Goal: Navigation & Orientation: Find specific page/section

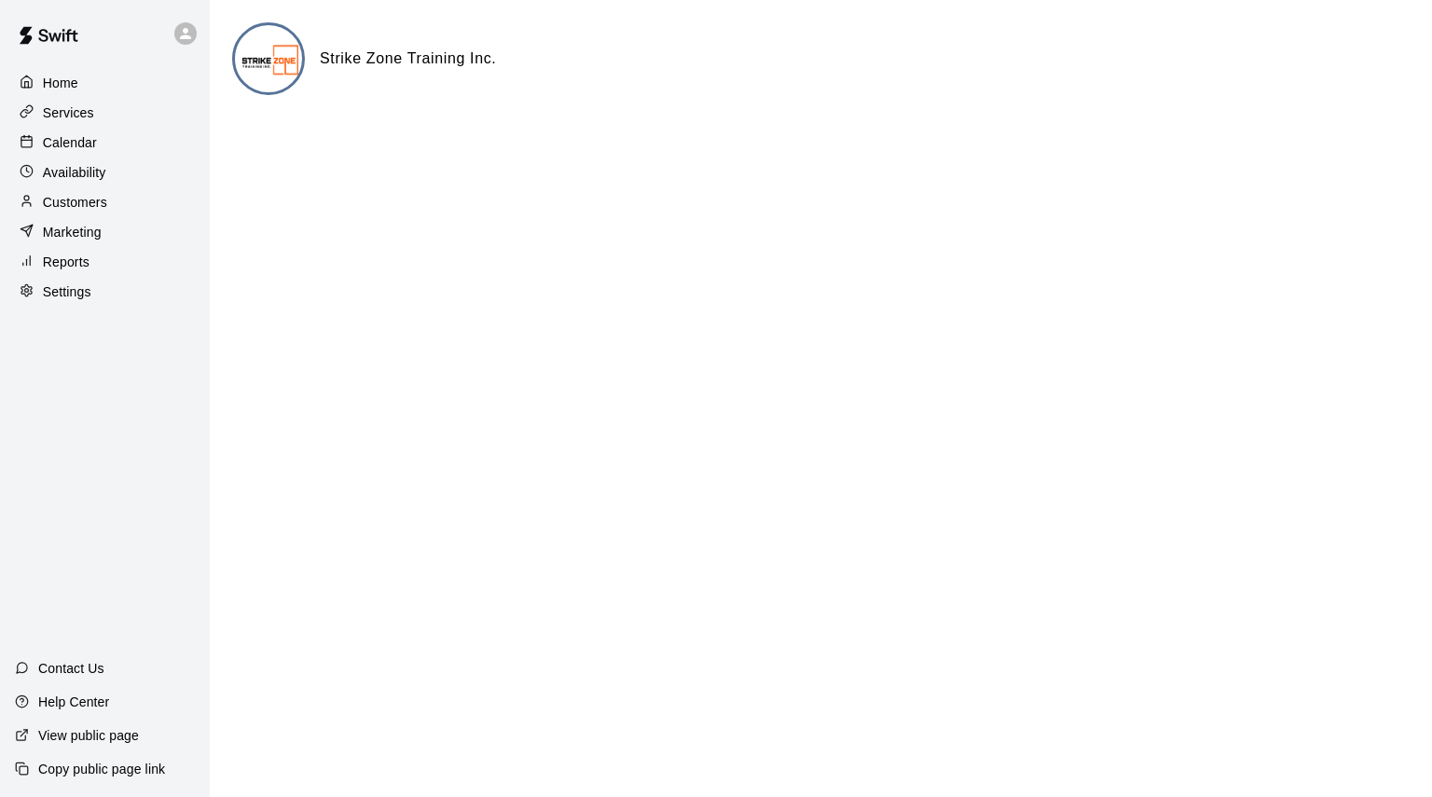
click at [49, 146] on p "Calendar" at bounding box center [70, 142] width 54 height 19
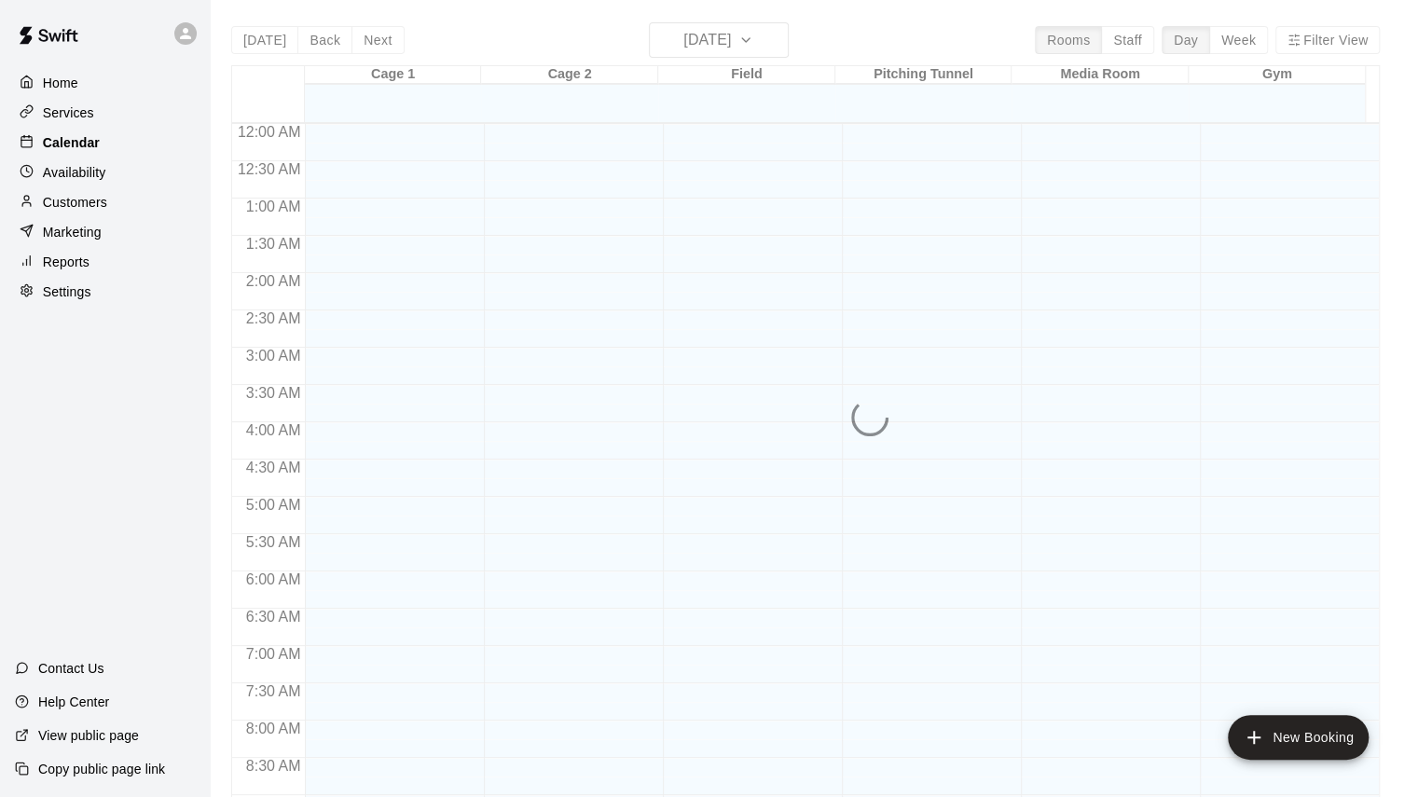
scroll to position [794, 0]
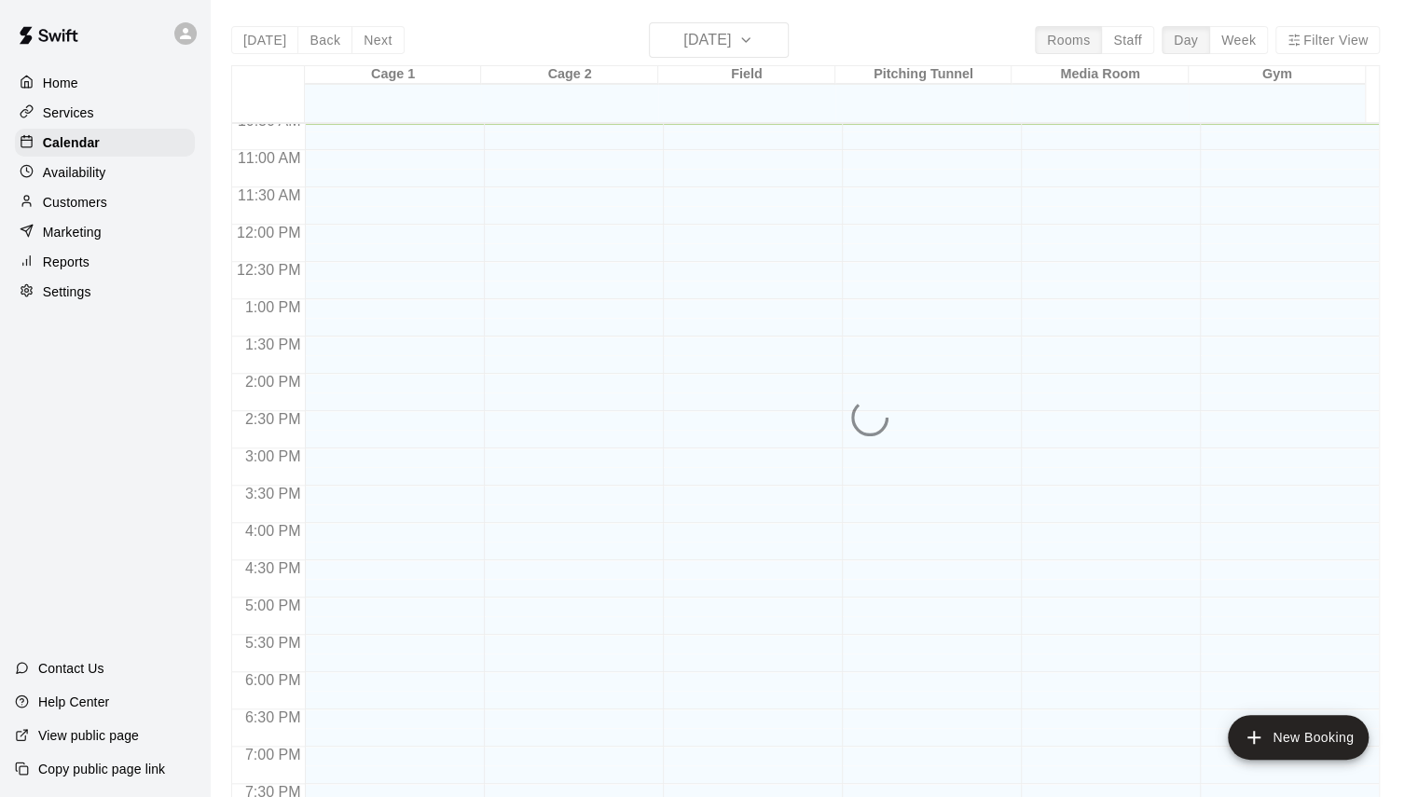
click at [1244, 34] on div "[DATE] Back [DATE][DATE] Rooms Staff Day Week Filter View Cage 1 13 Wed Cage 2 …" at bounding box center [805, 420] width 1149 height 797
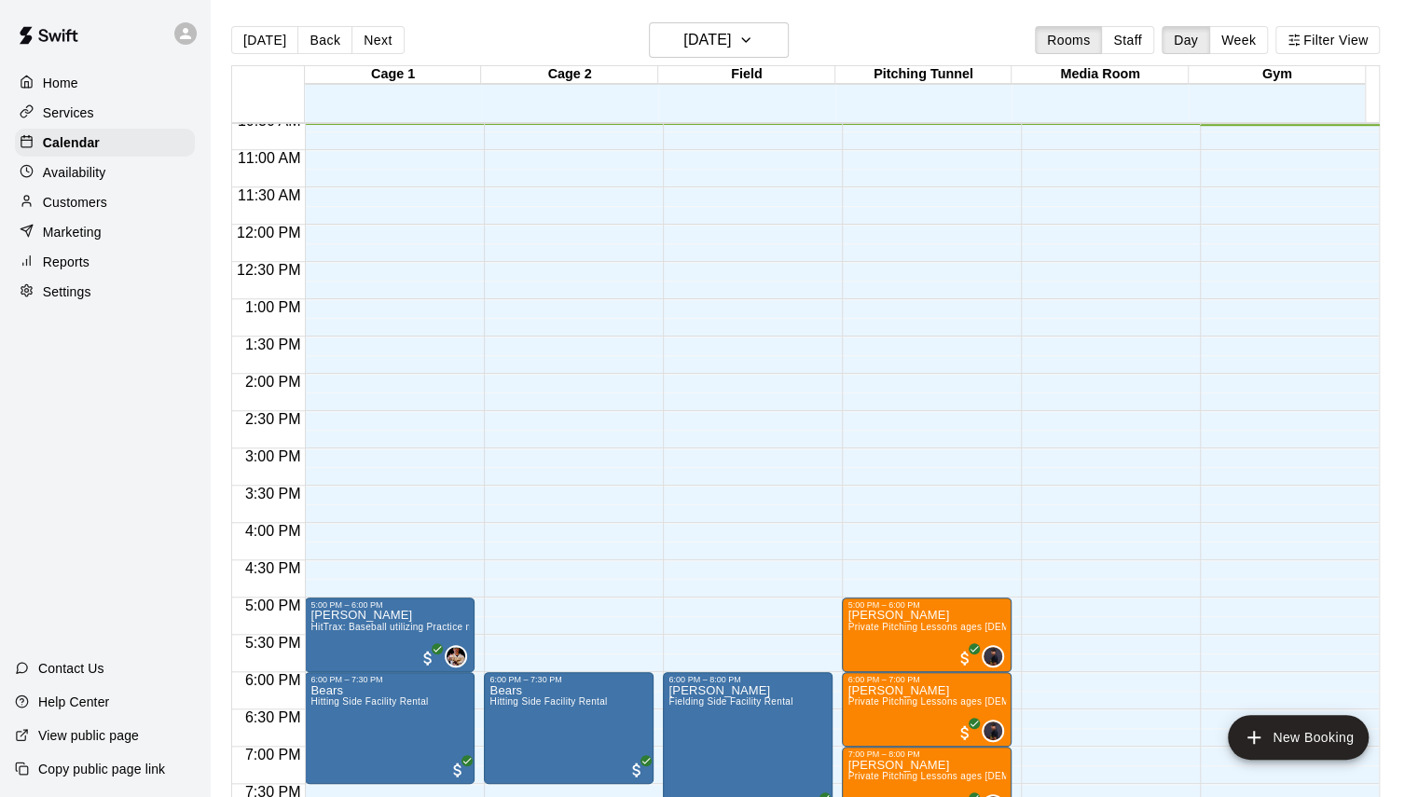
click at [1252, 41] on button "Week" at bounding box center [1238, 40] width 59 height 28
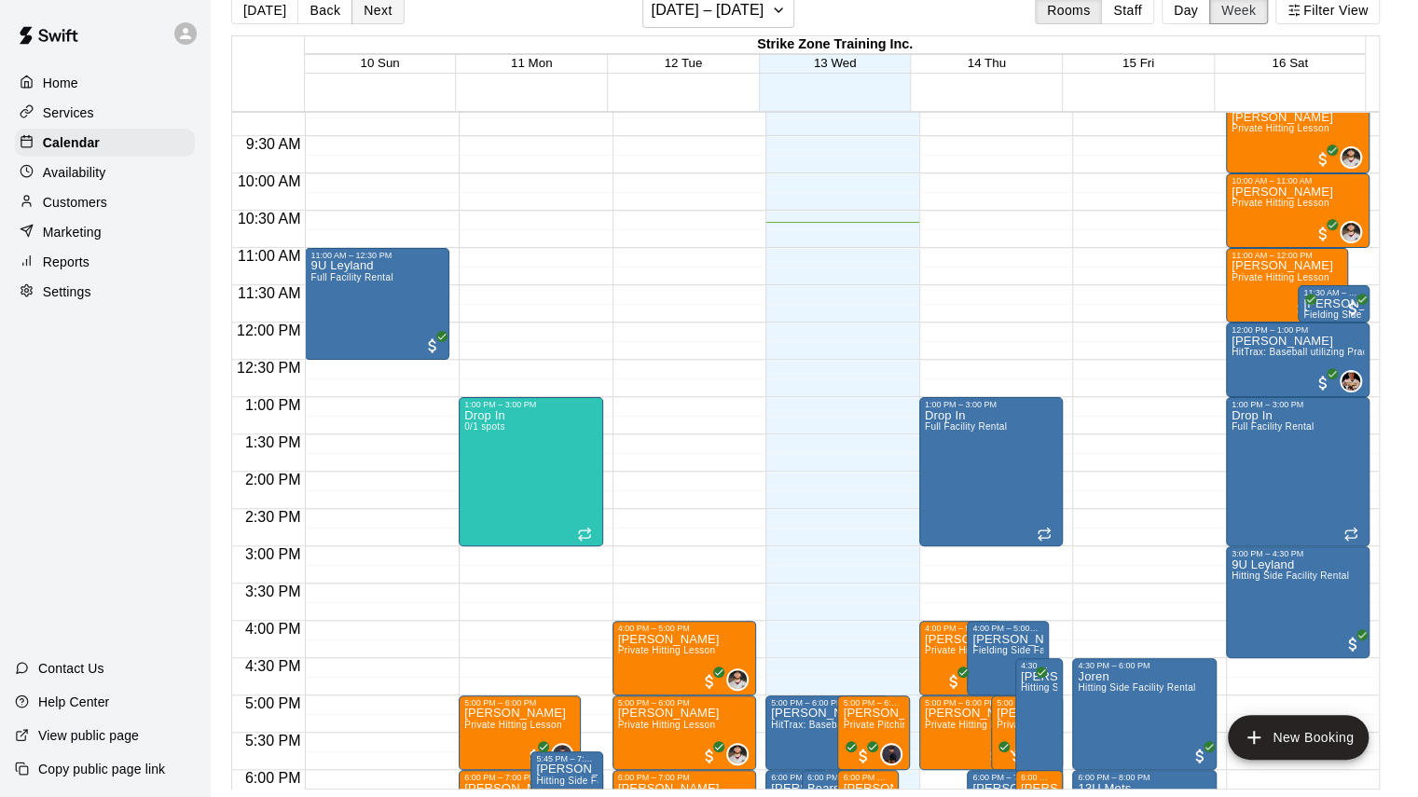
scroll to position [701, 0]
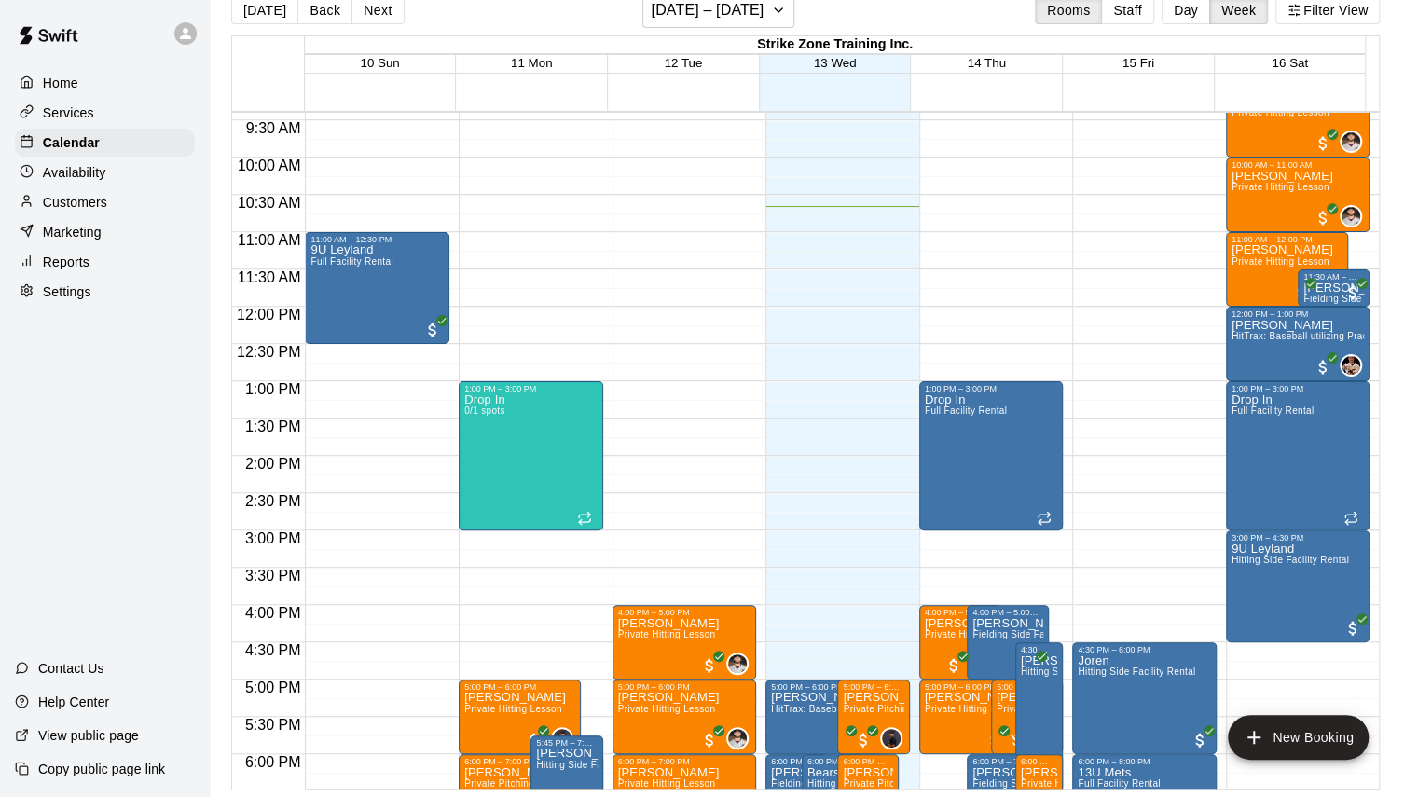
click at [378, 17] on button "Next" at bounding box center [377, 10] width 52 height 28
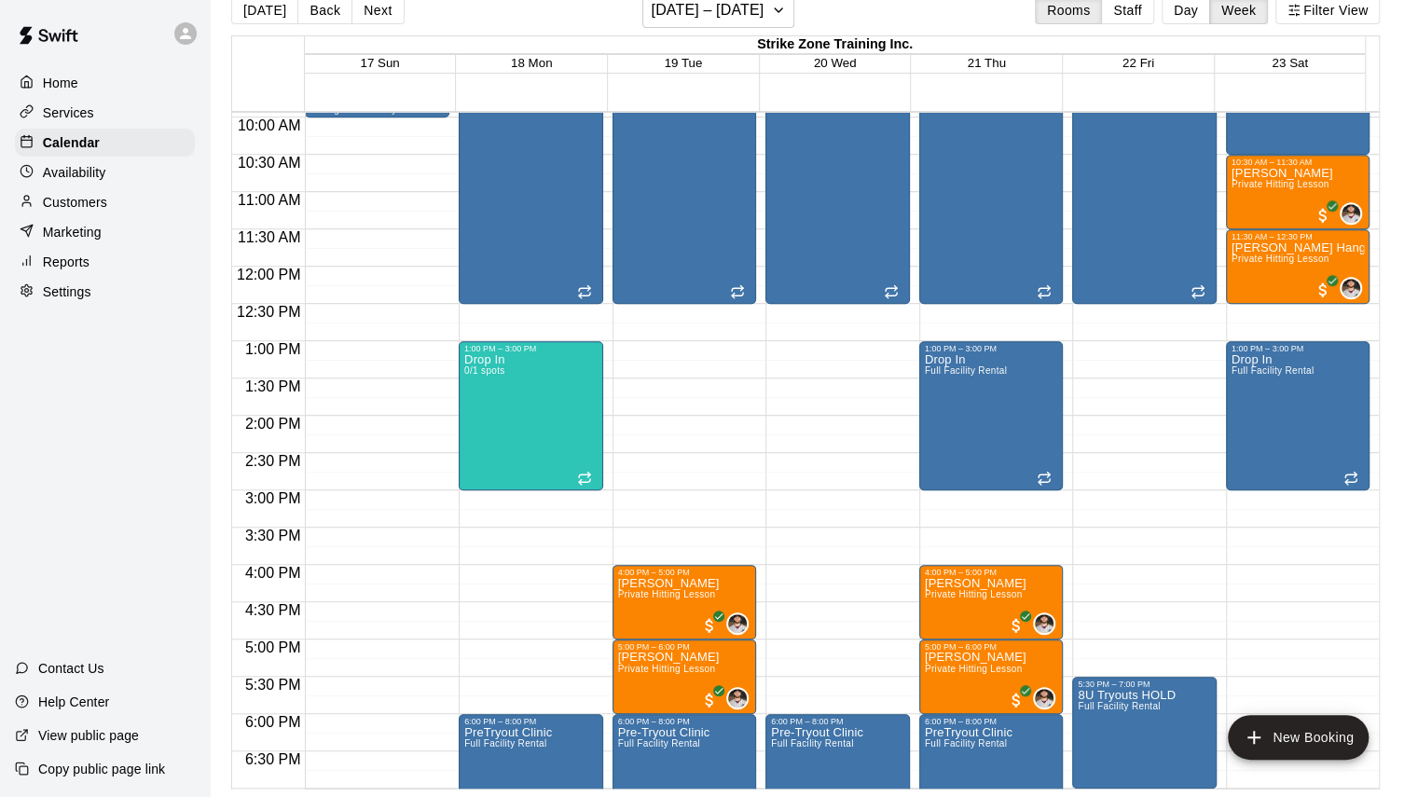
scroll to position [740, 0]
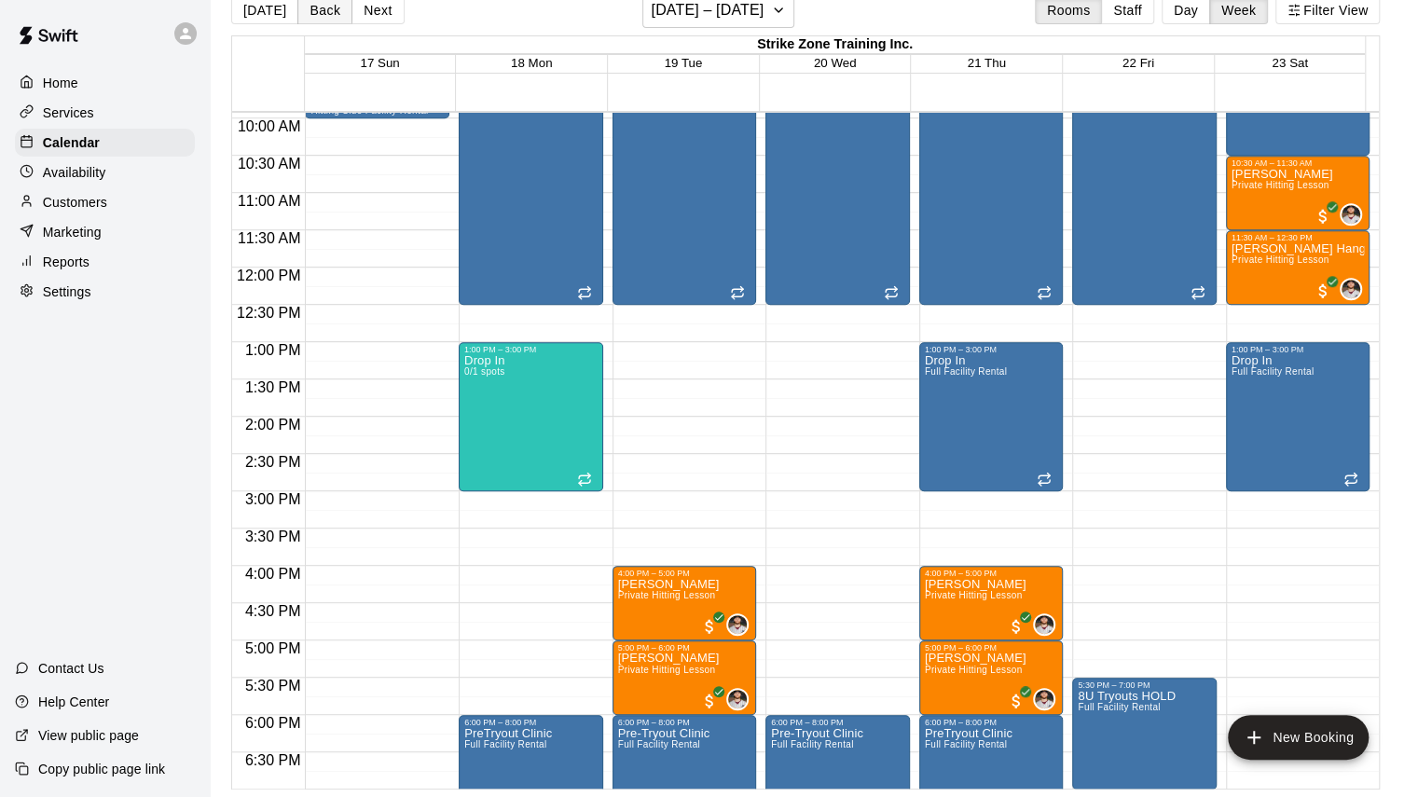
click at [327, 18] on button "Back" at bounding box center [324, 10] width 55 height 28
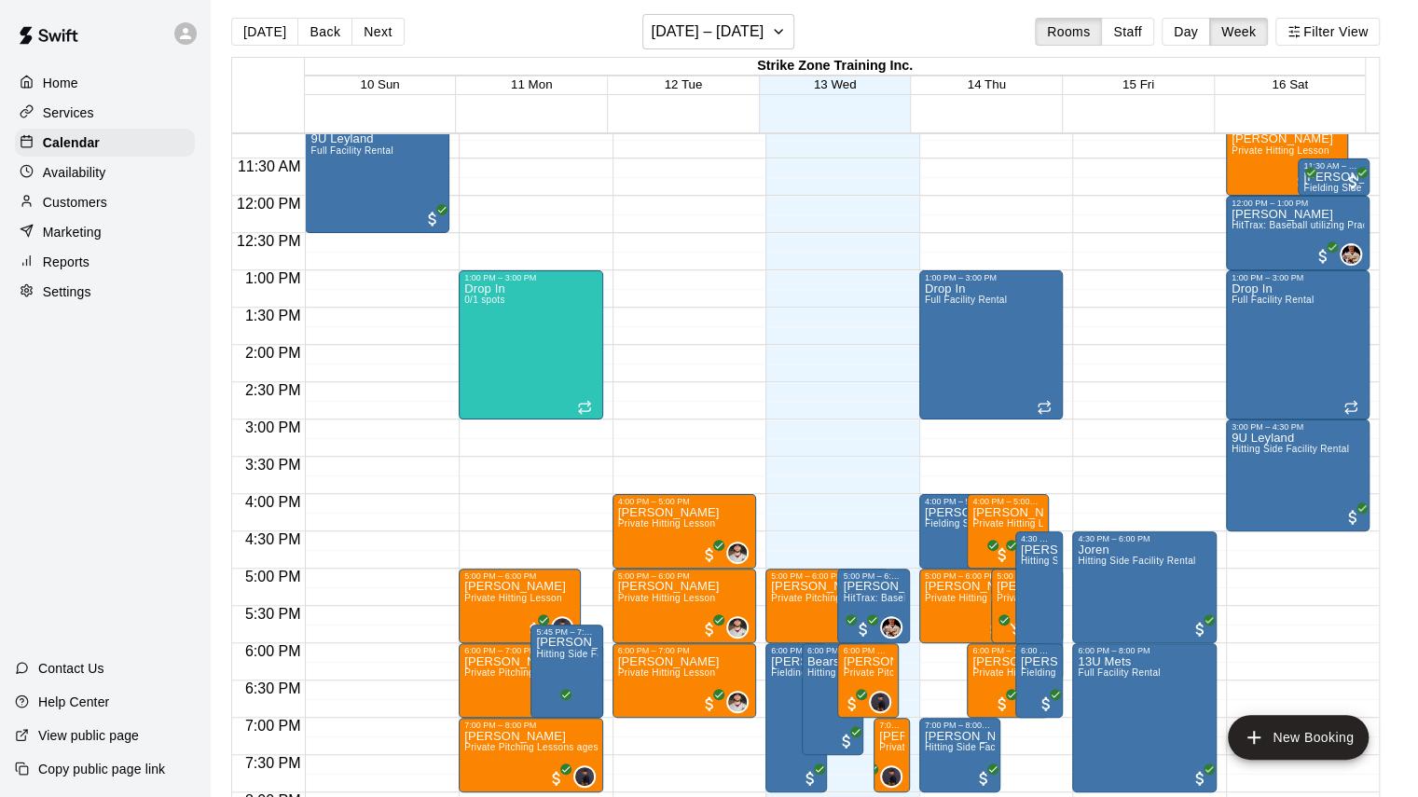
scroll to position [0, 0]
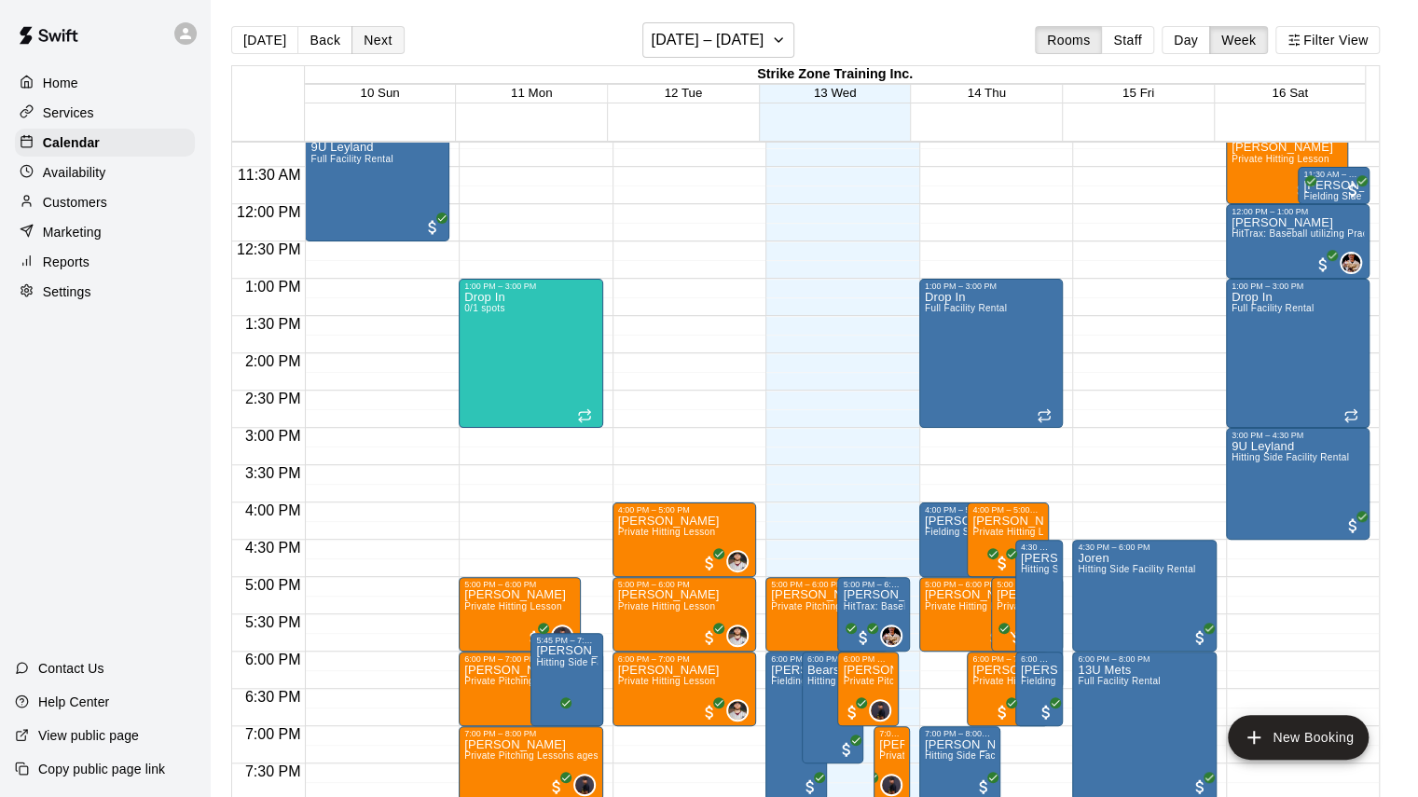
click at [354, 40] on button "Next" at bounding box center [377, 40] width 52 height 28
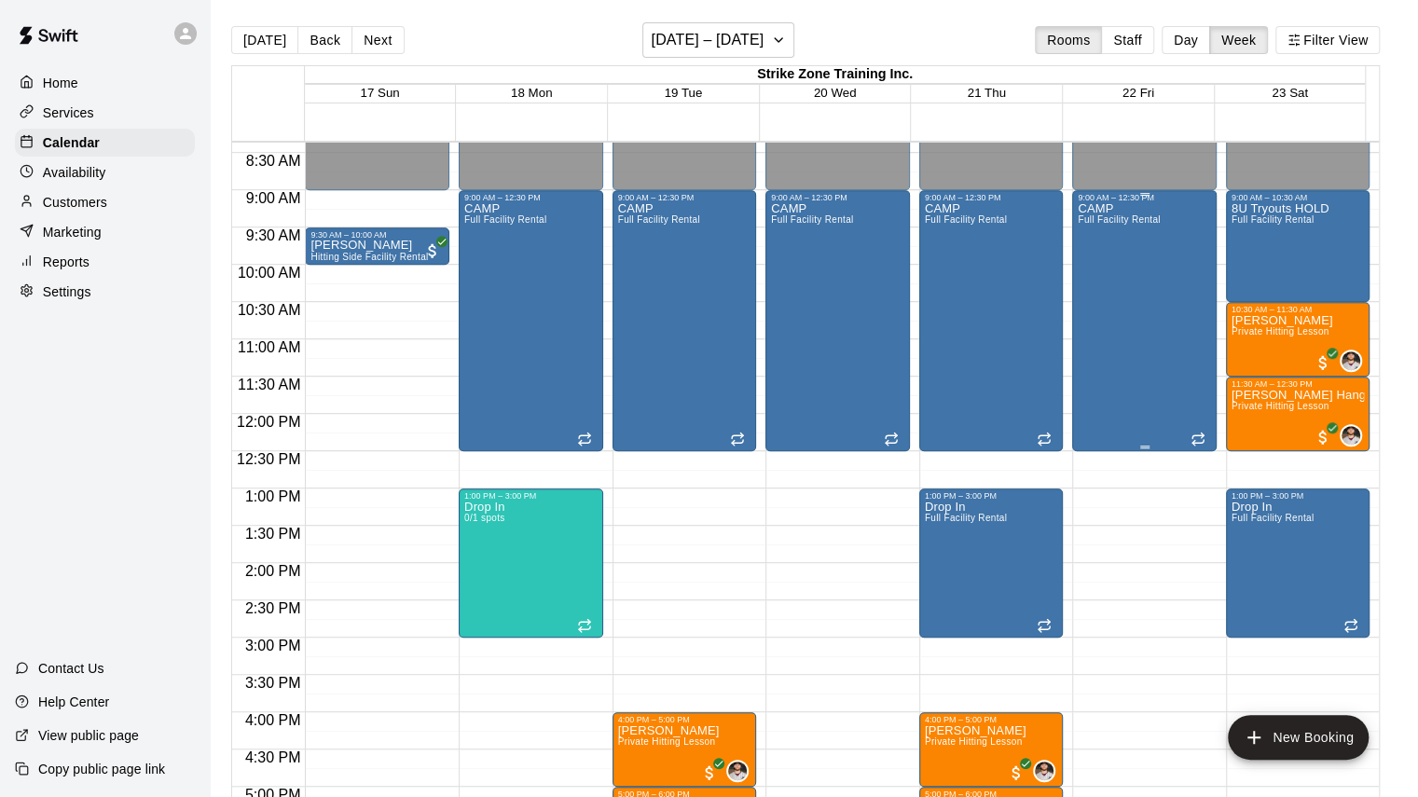
scroll to position [740, 0]
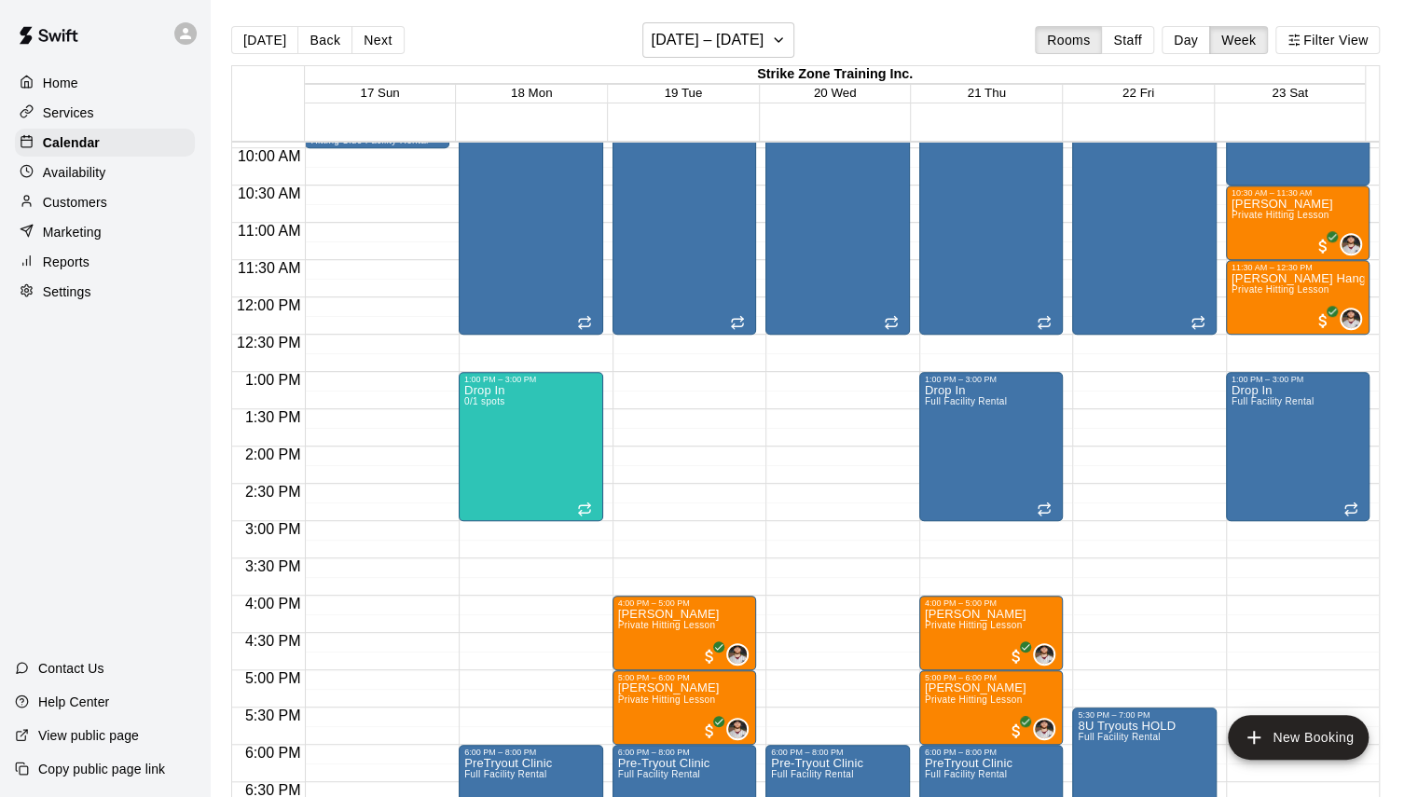
click at [238, 40] on button "[DATE]" at bounding box center [264, 40] width 67 height 28
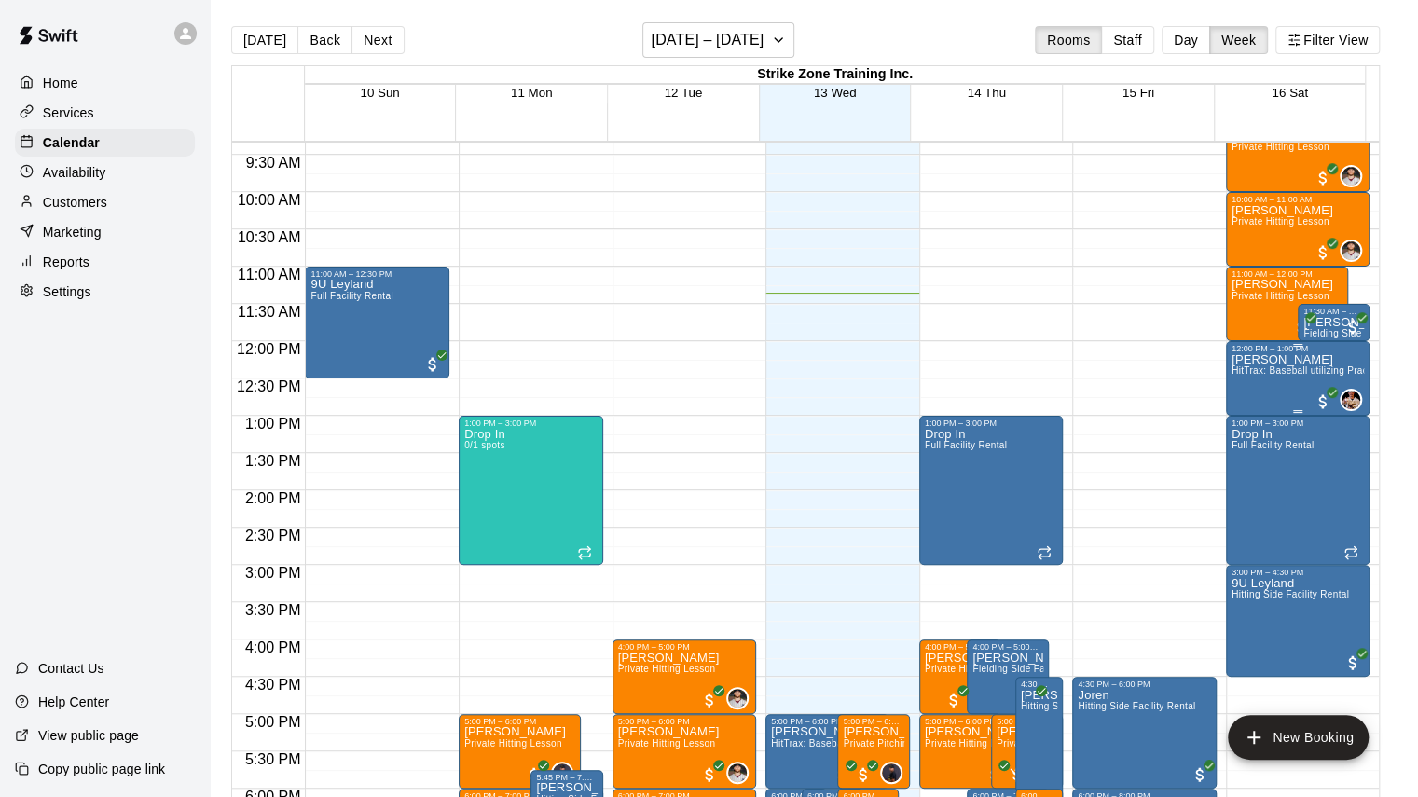
scroll to position [554, 0]
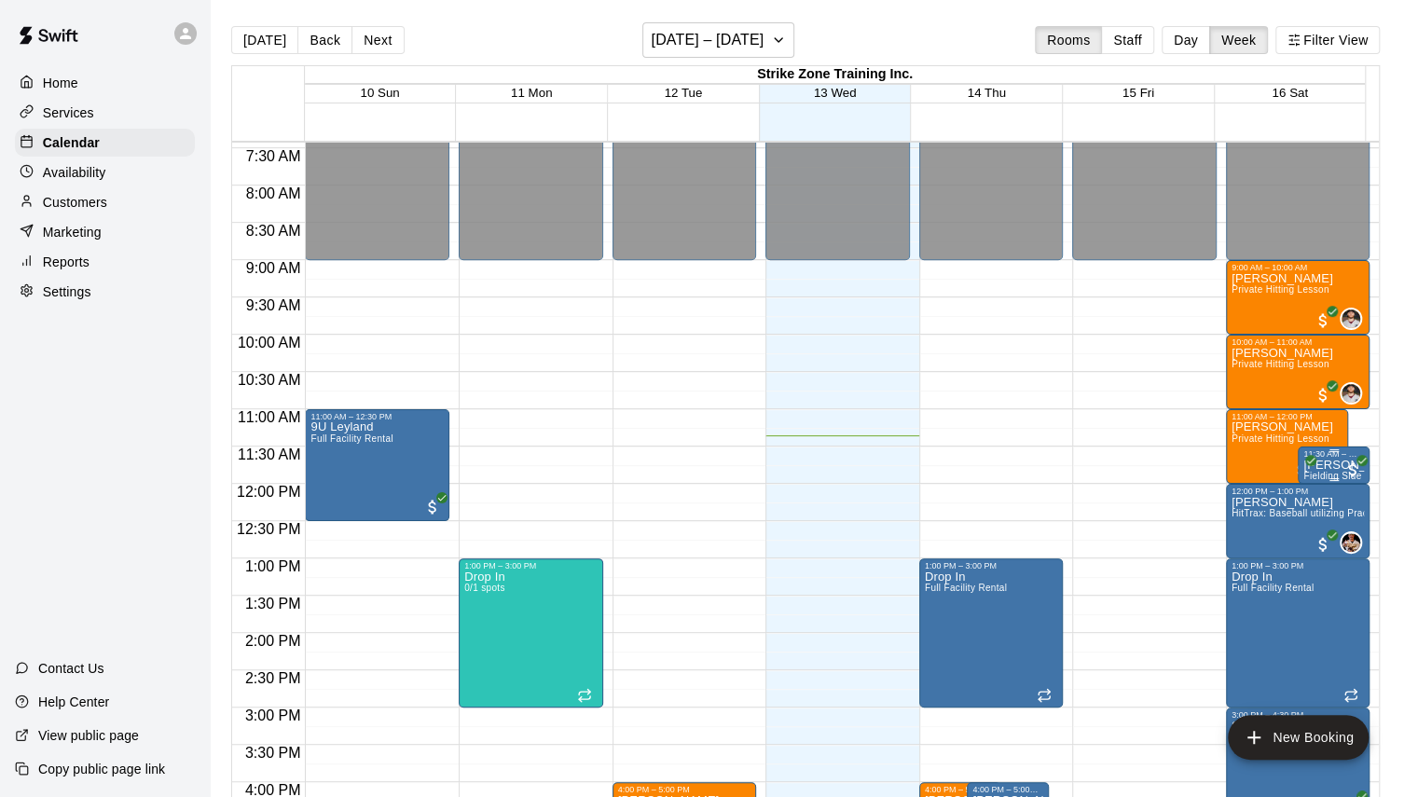
click at [1326, 465] on p "[PERSON_NAME]" at bounding box center [1333, 465] width 61 height 0
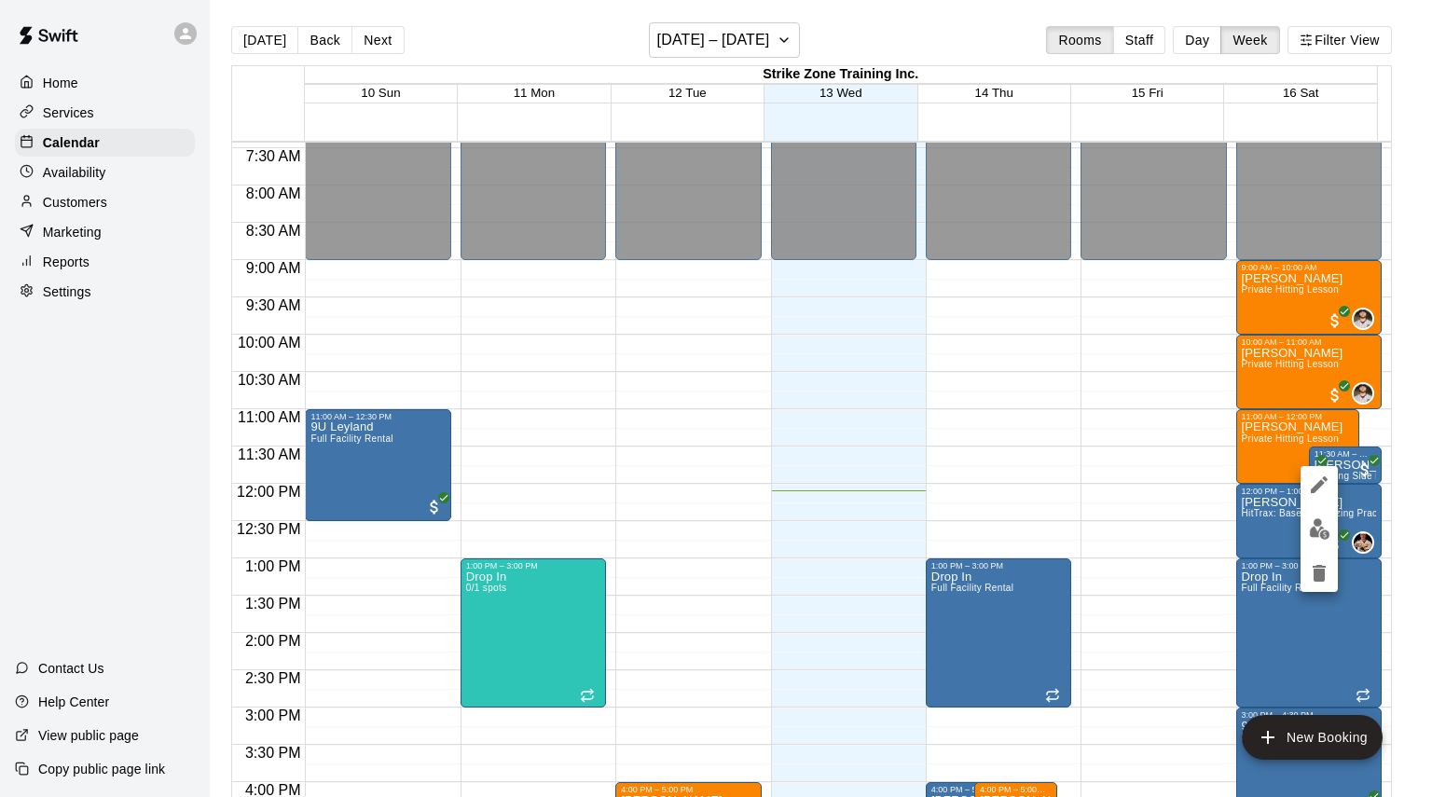
click at [957, 337] on div at bounding box center [716, 398] width 1432 height 797
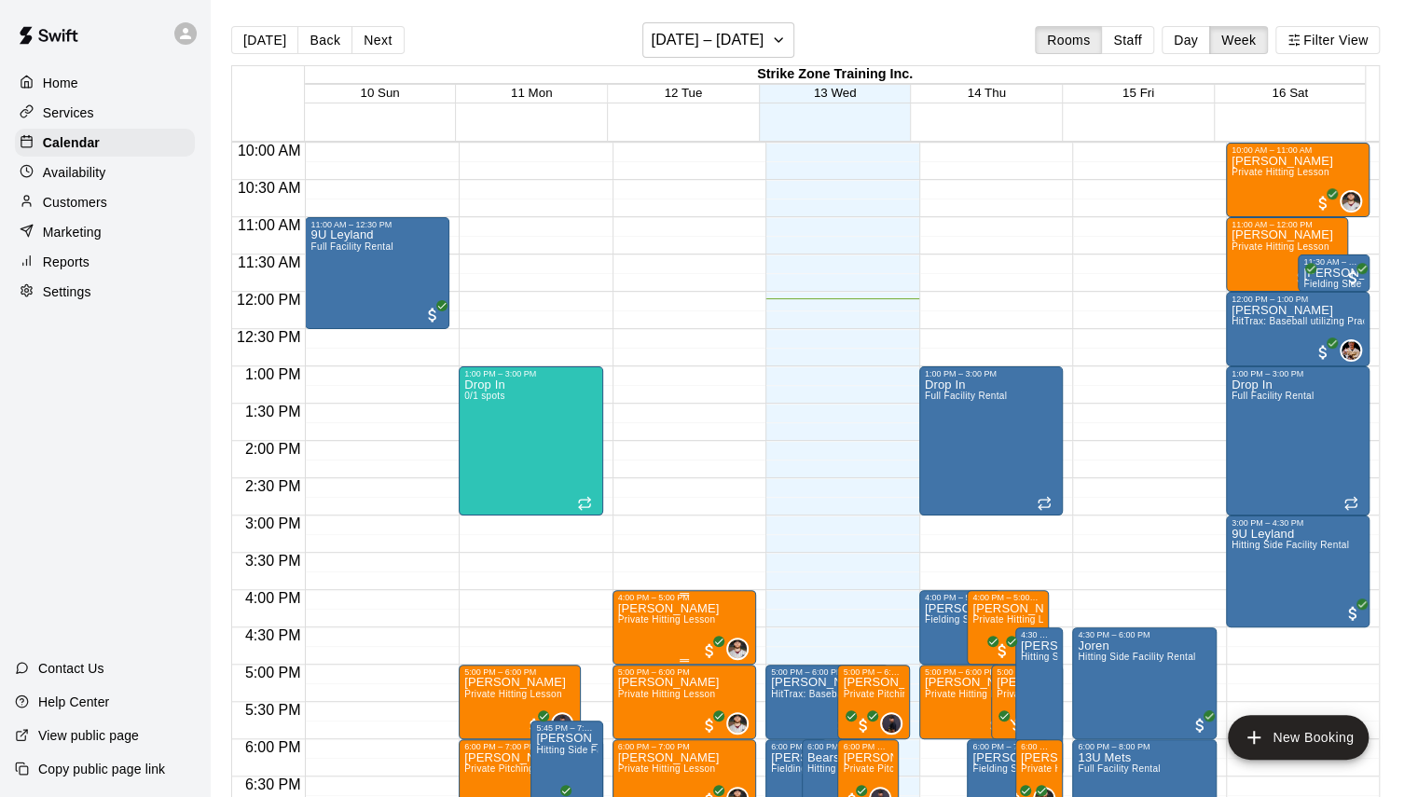
scroll to position [1113, 0]
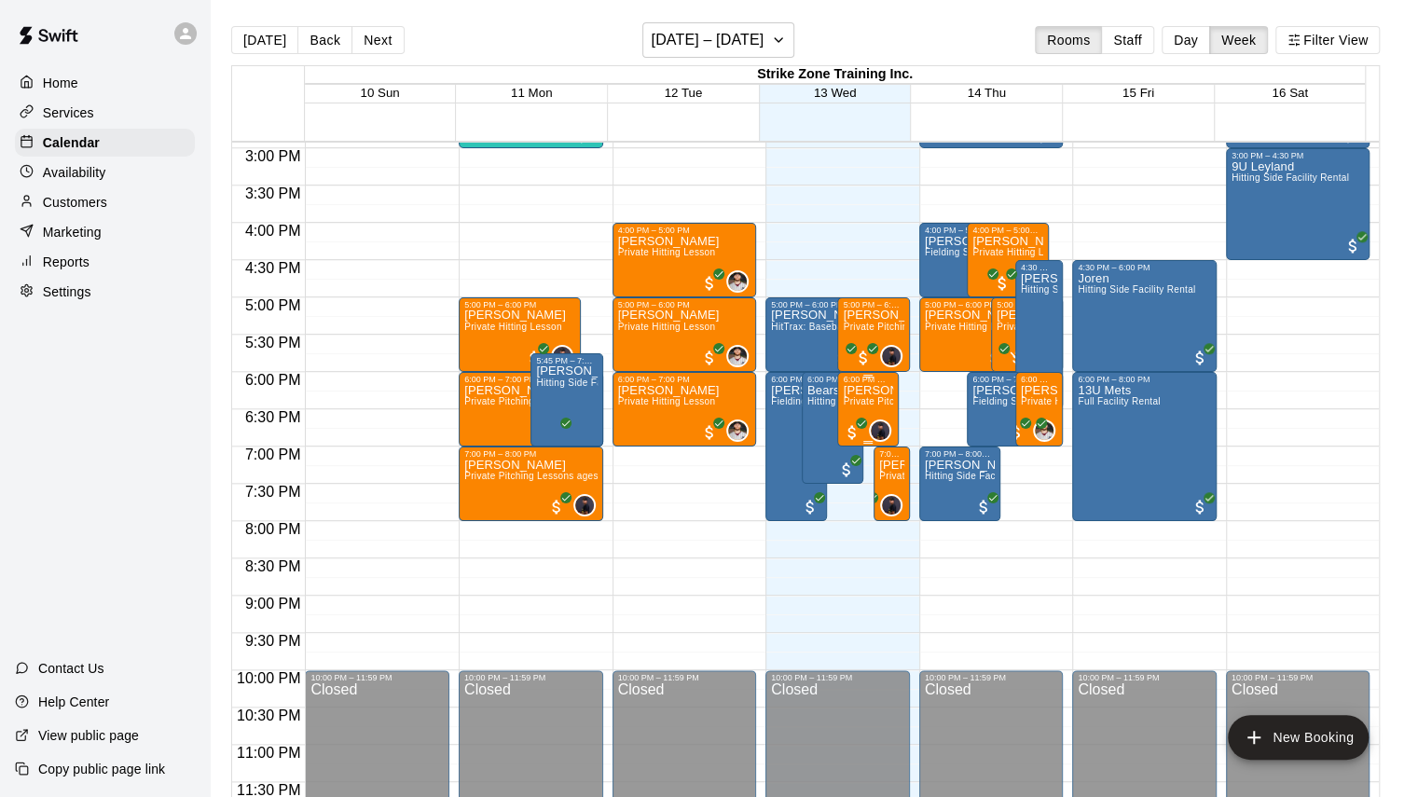
click at [863, 403] on span "Private Pitching Lessons ages [DEMOGRAPHIC_DATA]" at bounding box center [966, 401] width 247 height 10
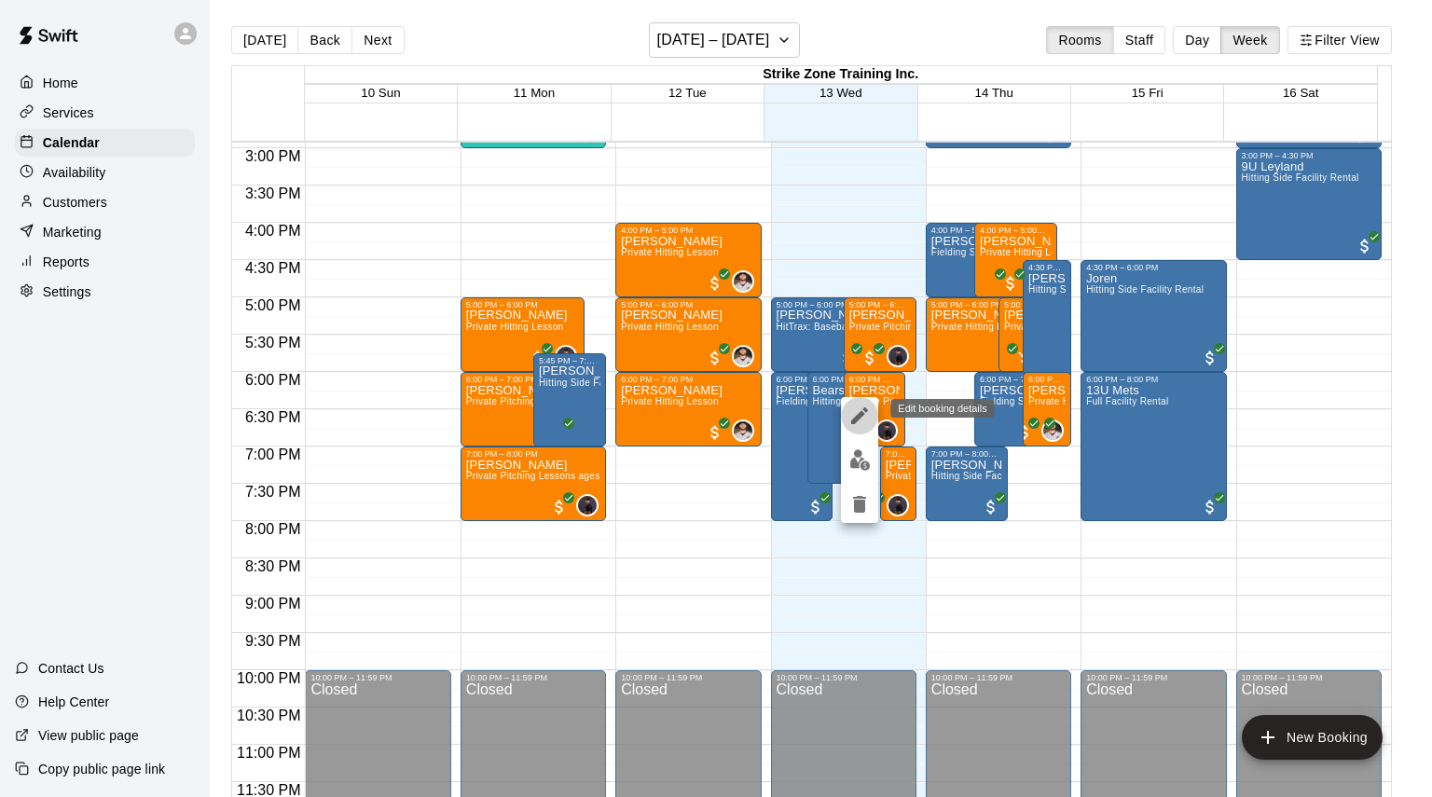
click at [863, 415] on icon "edit" at bounding box center [859, 415] width 17 height 17
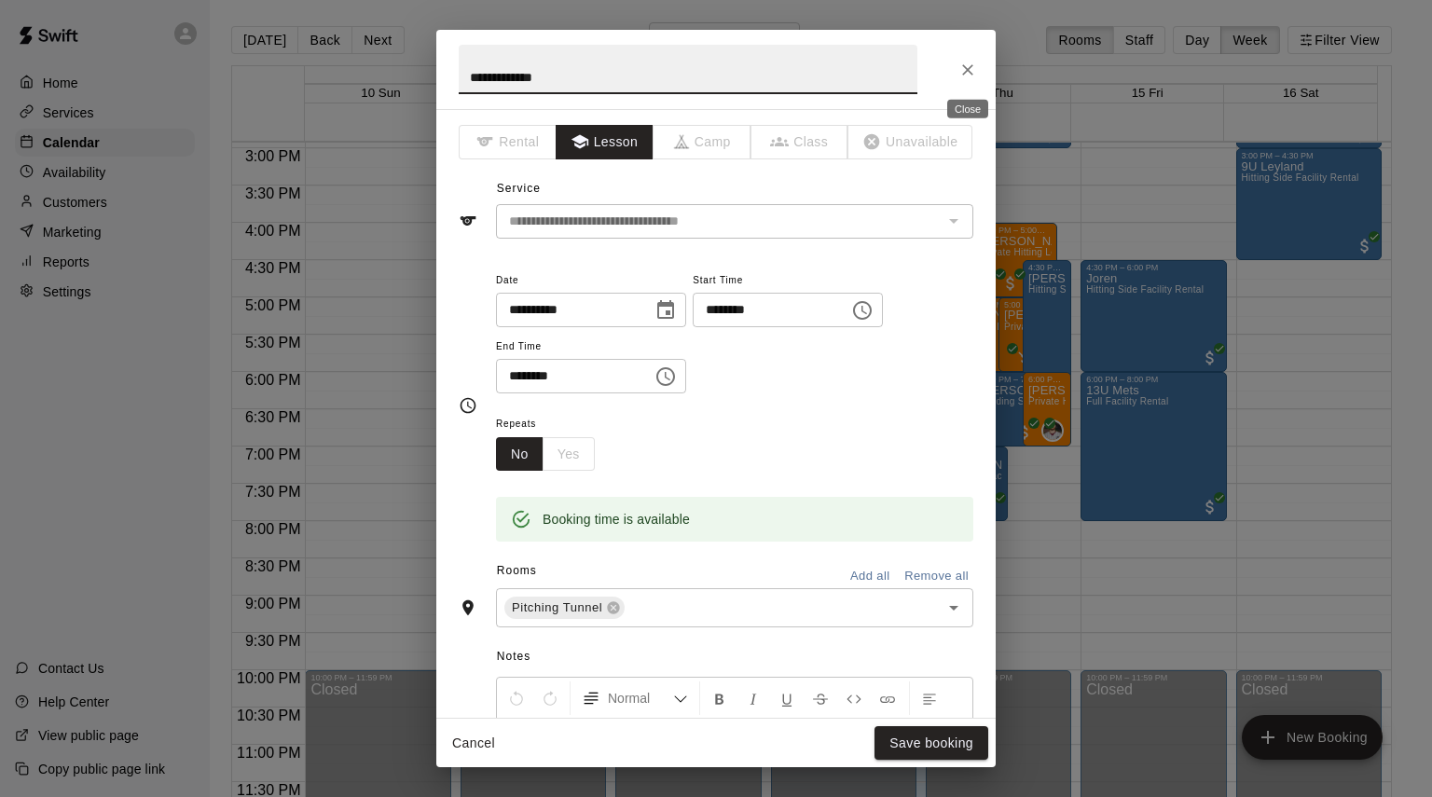
click at [971, 67] on icon "Close" at bounding box center [967, 69] width 11 height 11
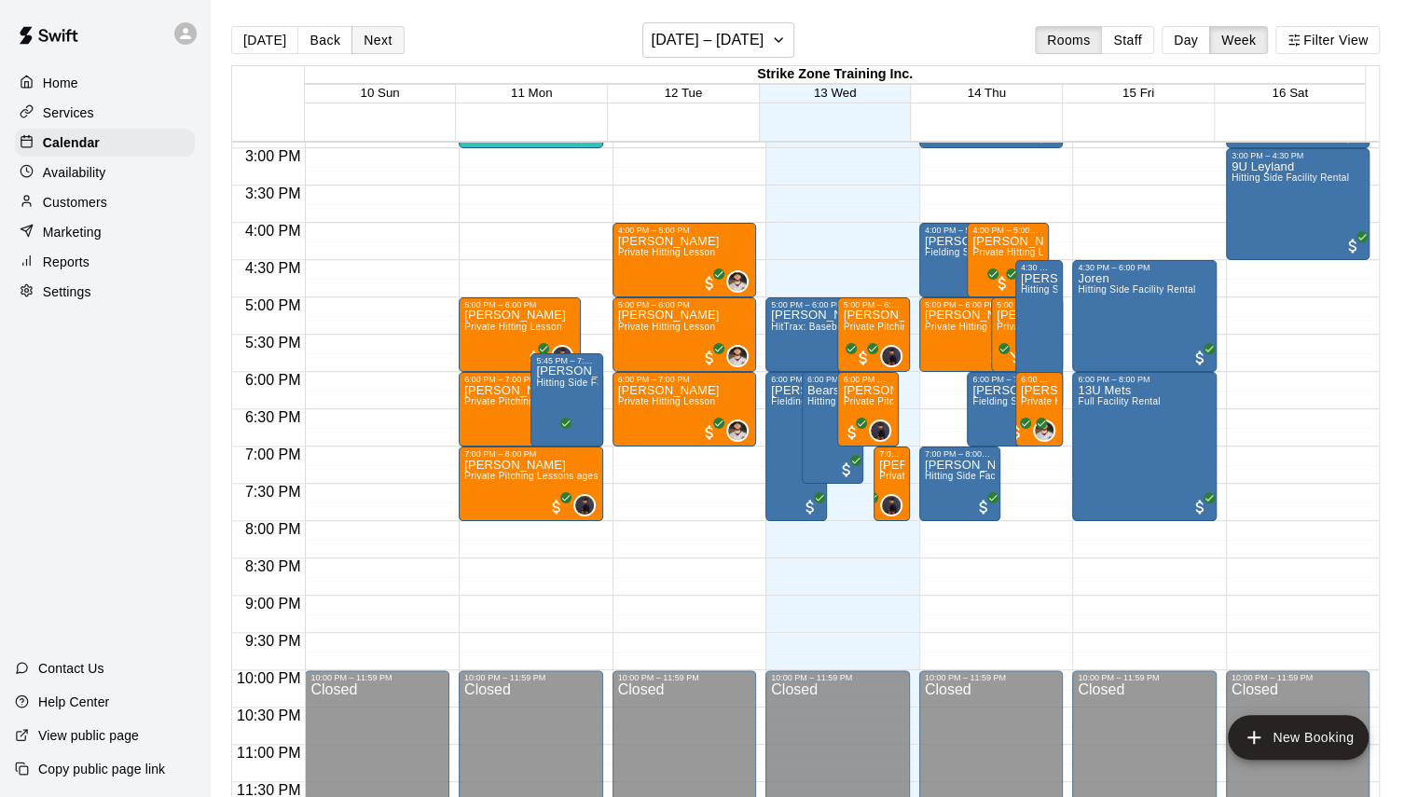
click at [383, 40] on button "Next" at bounding box center [377, 40] width 52 height 28
